Goal: Task Accomplishment & Management: Manage account settings

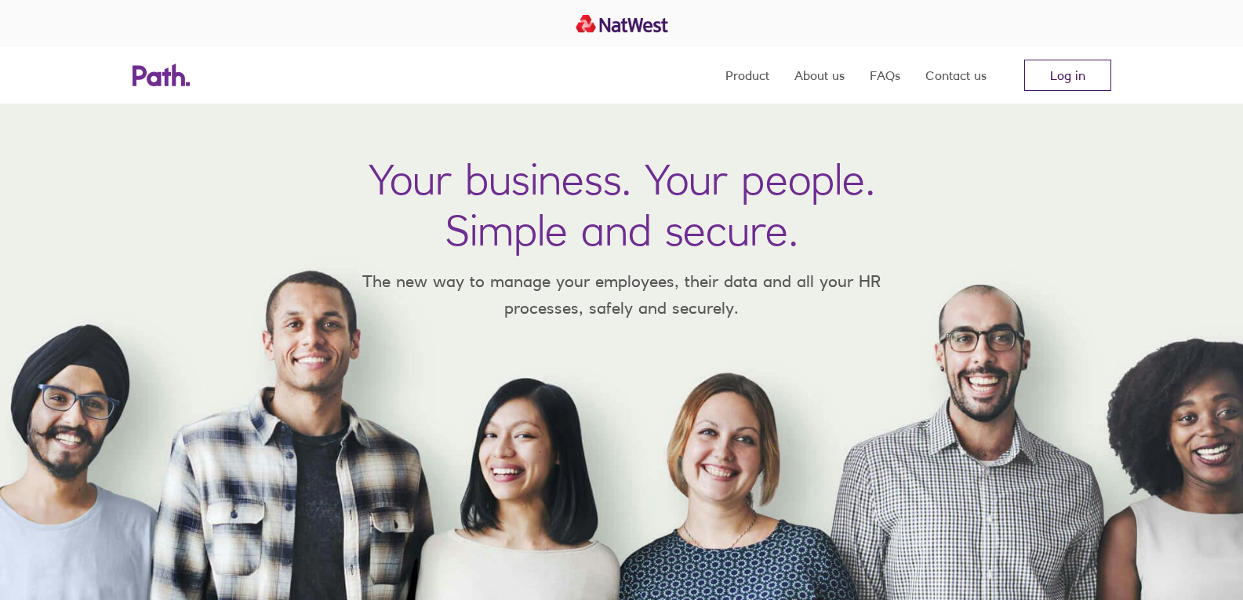
click at [1061, 71] on link "Log in" at bounding box center [1068, 75] width 87 height 31
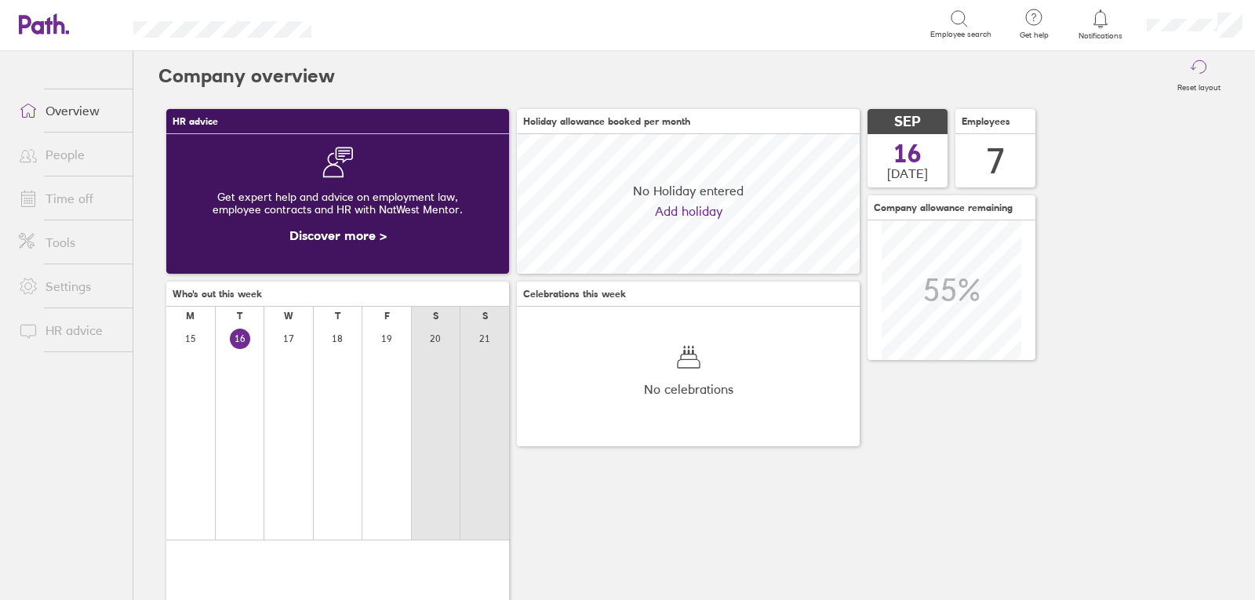
scroll to position [140, 343]
click at [60, 196] on link "Time off" at bounding box center [69, 198] width 126 height 31
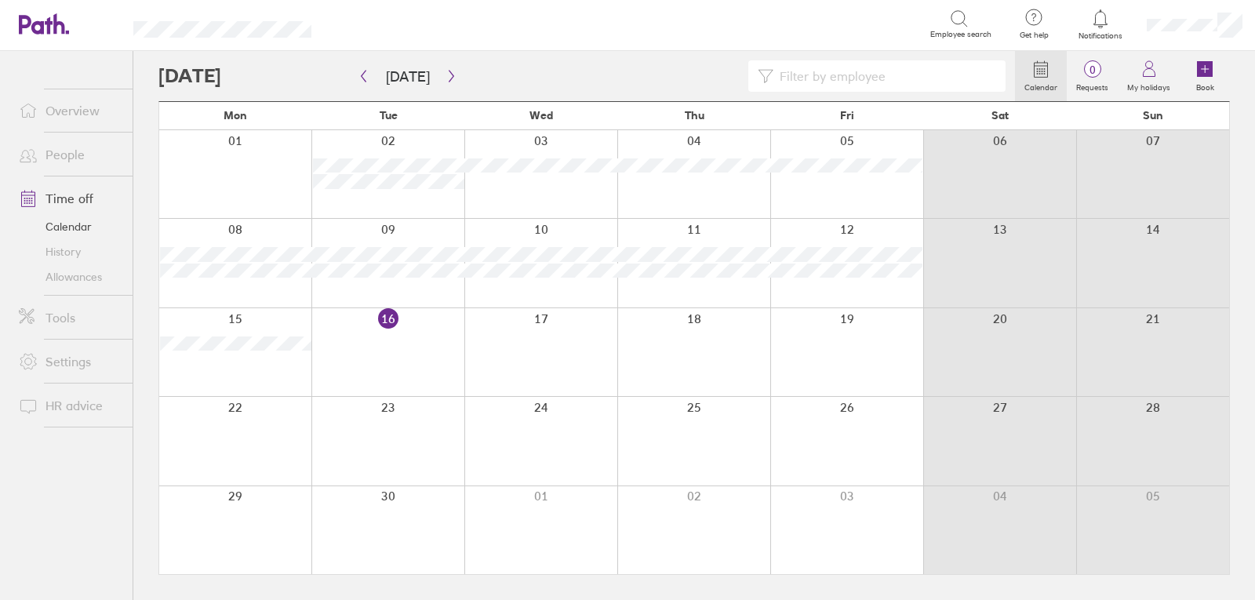
click at [228, 179] on div at bounding box center [235, 174] width 152 height 88
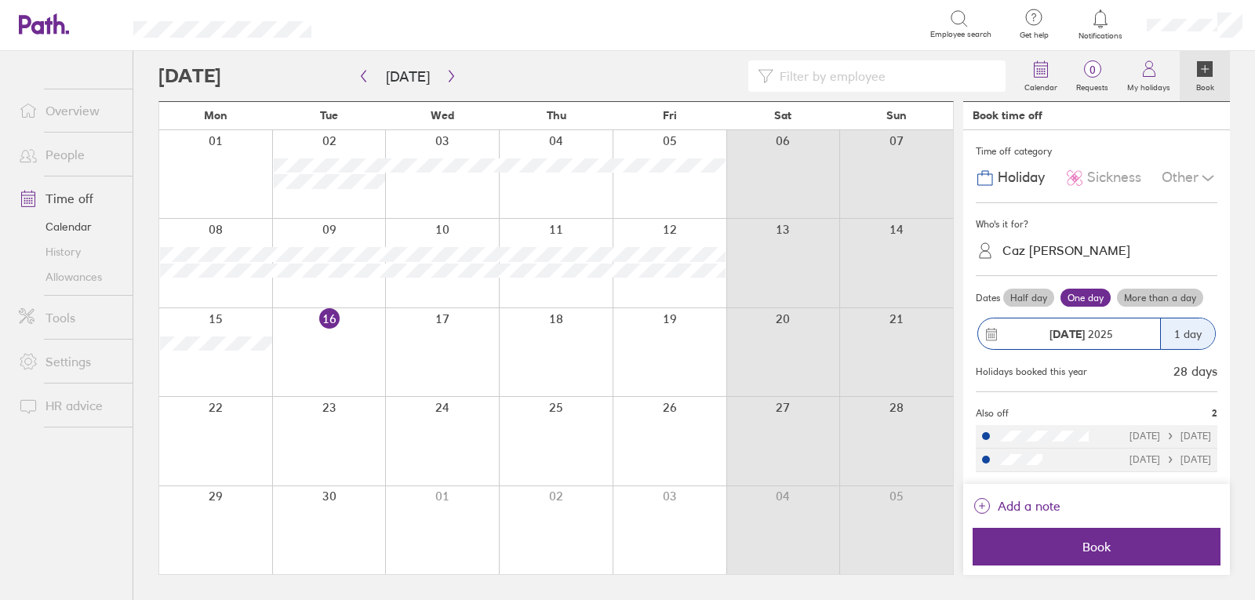
click at [1077, 297] on label "One day" at bounding box center [1086, 298] width 50 height 19
click at [0, 0] on input "One day" at bounding box center [0, 0] width 0 height 0
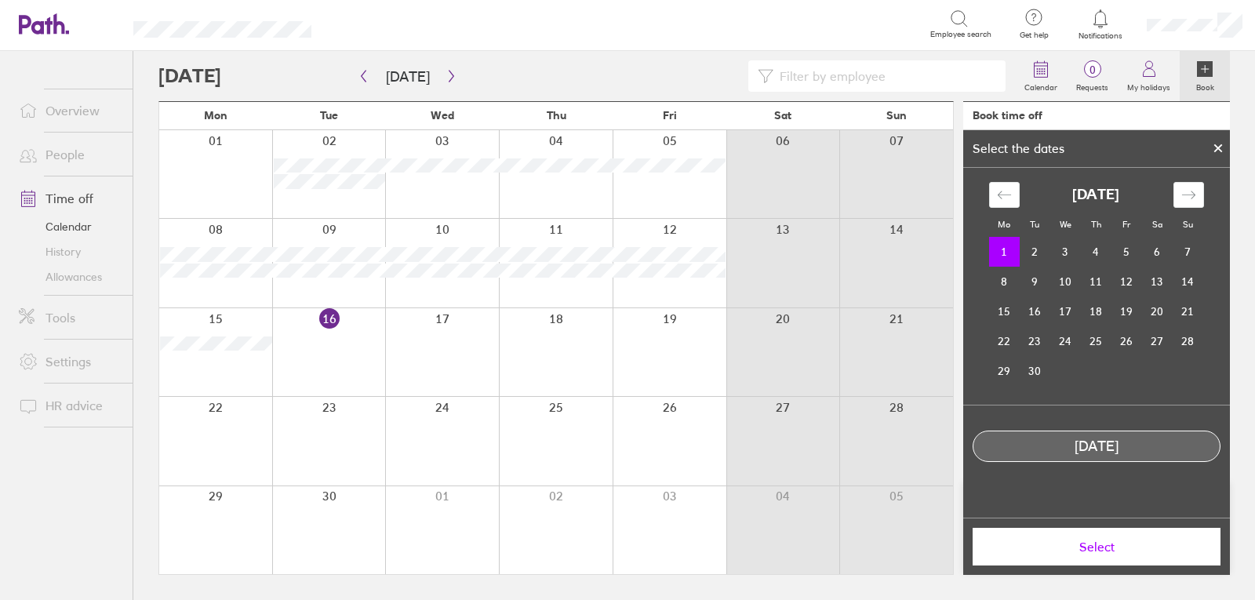
click at [1071, 548] on span "Select" at bounding box center [1097, 547] width 226 height 14
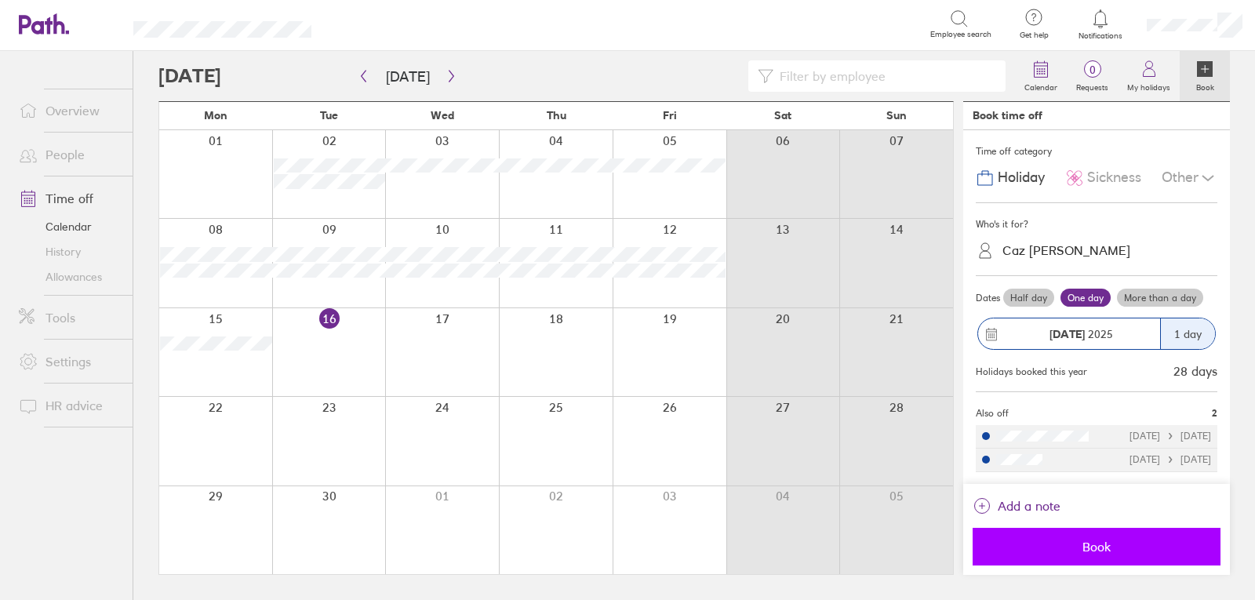
click at [1081, 544] on span "Book" at bounding box center [1097, 547] width 226 height 14
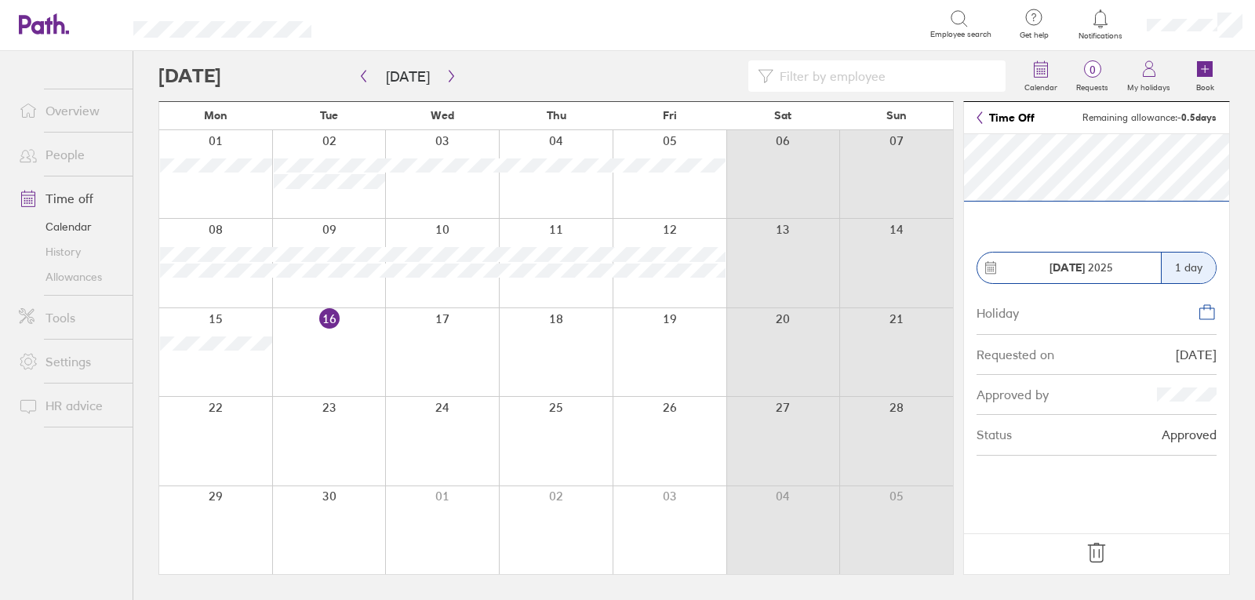
click at [1100, 553] on icon at bounding box center [1096, 553] width 16 height 19
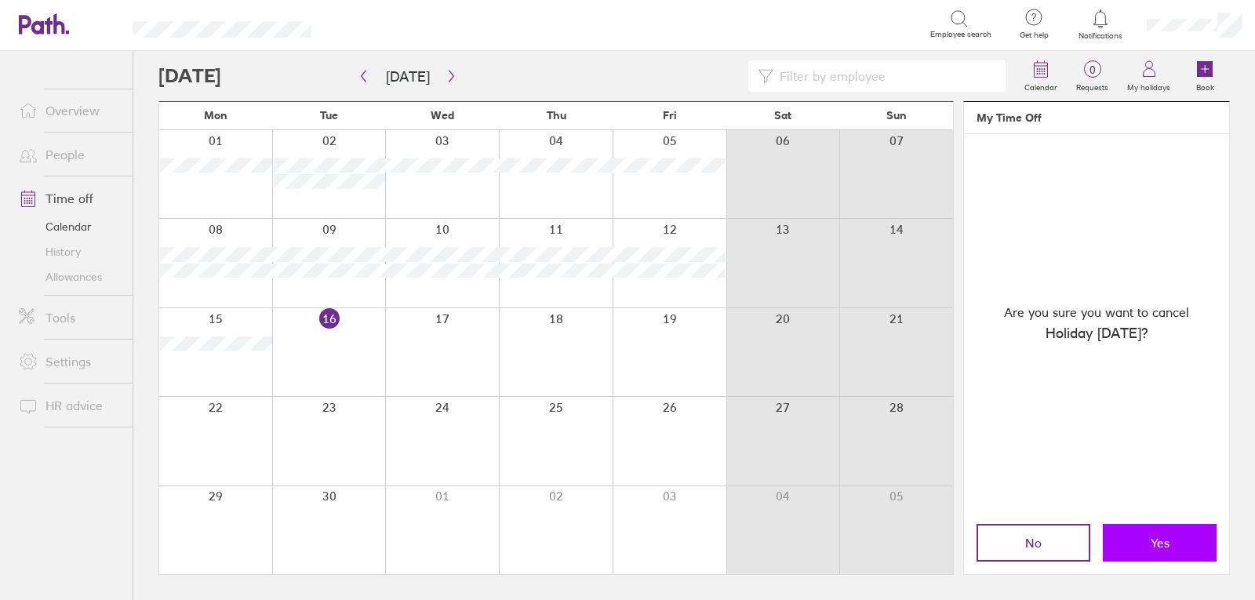
click at [1151, 538] on span "Yes" at bounding box center [1160, 543] width 19 height 14
